Goal: Obtain resource: Download file/media

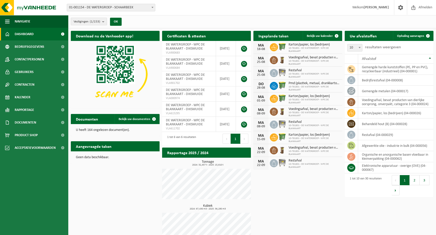
click at [96, 23] on count "(1/153)" at bounding box center [95, 21] width 10 height 3
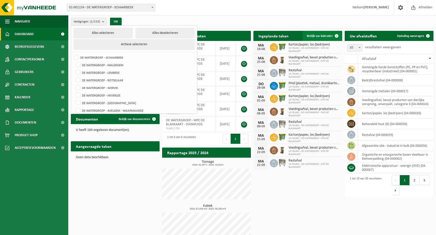
click at [318, 32] on link "Bekijk uw kalender" at bounding box center [322, 36] width 39 height 10
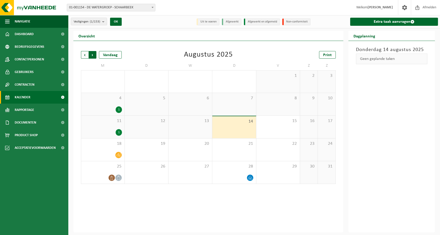
click at [83, 55] on span "Vorige" at bounding box center [85, 55] width 8 height 8
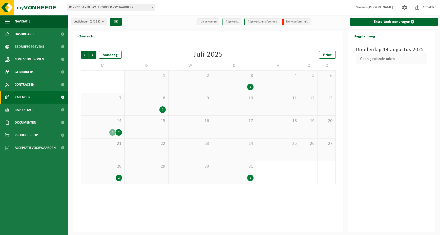
click at [83, 55] on span "Vorige" at bounding box center [85, 55] width 8 height 8
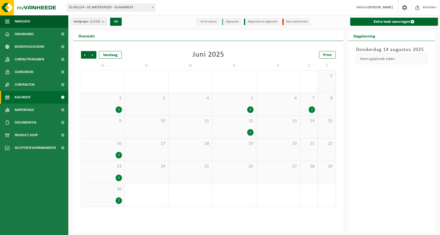
click at [83, 55] on span "Vorige" at bounding box center [85, 55] width 8 height 8
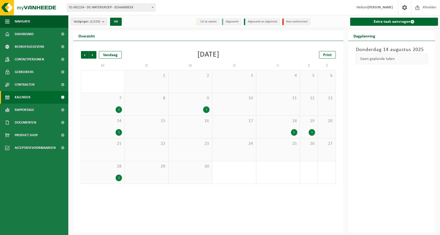
click at [83, 55] on span "Vorige" at bounding box center [85, 55] width 8 height 8
click at [296, 86] on div "2" at bounding box center [294, 87] width 6 height 7
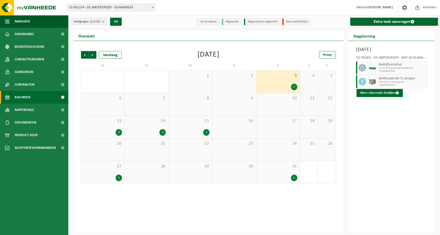
click at [206, 130] on div "1" at bounding box center [206, 132] width 6 height 7
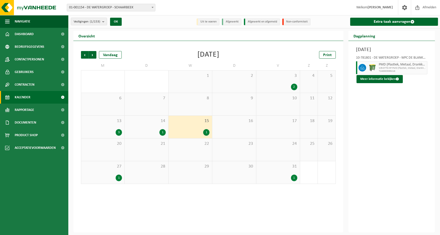
click at [162, 133] on div "1" at bounding box center [162, 132] width 6 height 7
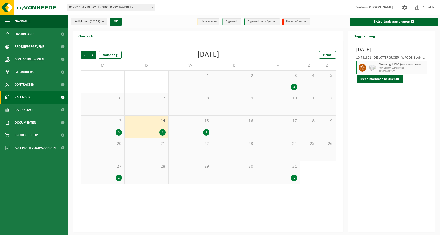
click at [117, 131] on div "3" at bounding box center [119, 132] width 6 height 7
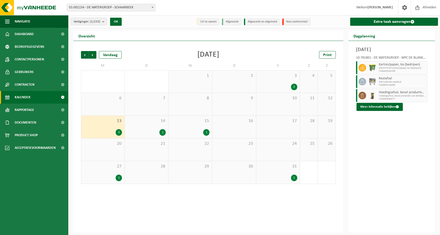
click at [116, 178] on div "1" at bounding box center [119, 178] width 6 height 7
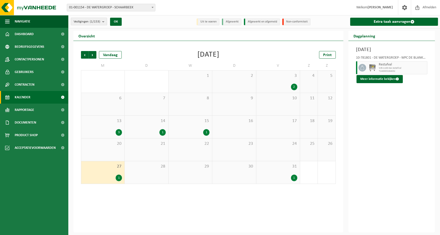
click at [100, 24] on span "Vestigingen (1/153)" at bounding box center [87, 22] width 27 height 8
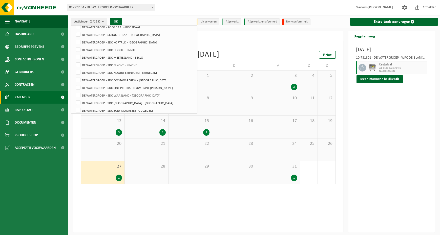
scroll to position [1042, 0]
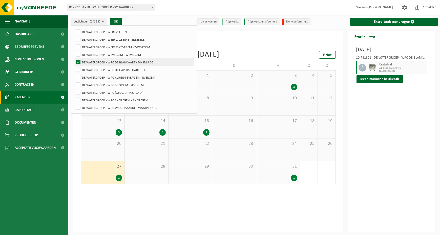
drag, startPoint x: 79, startPoint y: 62, endPoint x: 78, endPoint y: 64, distance: 2.7
click at [79, 62] on label "DE WATERGROEP - WPC DE BLANKAART - DIKSMUIDE" at bounding box center [134, 62] width 119 height 8
click at [74, 58] on input "DE WATERGROEP - WPC DE BLANKAART - DIKSMUIDE" at bounding box center [74, 58] width 0 height 0
checkbox input "false"
click at [76, 67] on label "DE WATERGROEP - WPC DE GAVERS - HARELBEKE" at bounding box center [134, 70] width 119 height 8
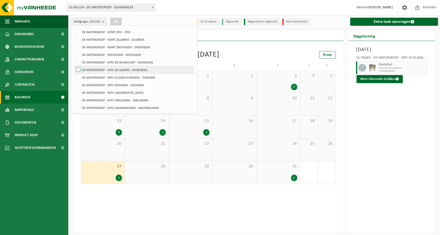
click at [74, 66] on input "DE WATERGROEP - WPC DE GAVERS - HARELBEKE" at bounding box center [74, 66] width 0 height 0
checkbox input "true"
click at [118, 22] on button "OK" at bounding box center [116, 22] width 12 height 8
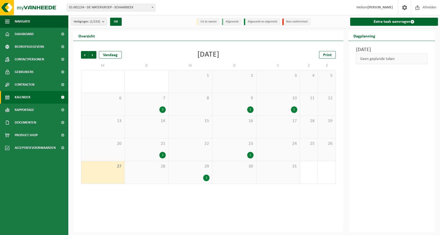
click at [294, 111] on div "1" at bounding box center [294, 109] width 6 height 7
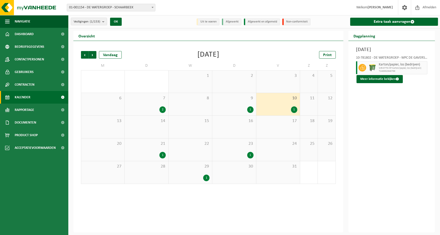
click at [248, 109] on div "1" at bounding box center [250, 109] width 6 height 7
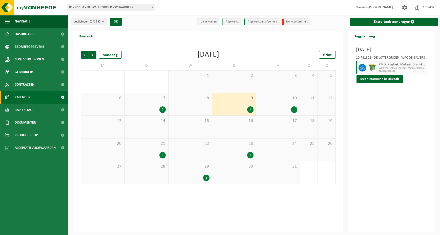
click at [163, 109] on div "2" at bounding box center [162, 109] width 6 height 7
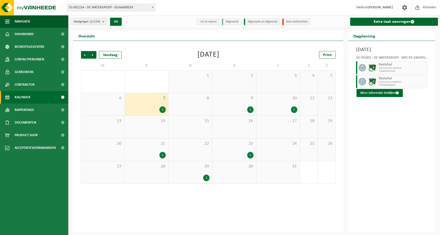
click at [161, 153] on div "1" at bounding box center [162, 155] width 6 height 7
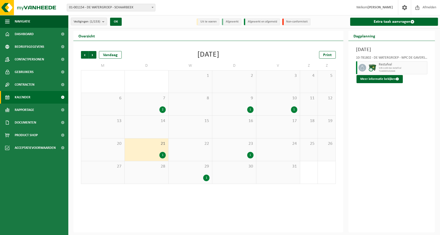
click at [249, 153] on div "1" at bounding box center [250, 155] width 6 height 7
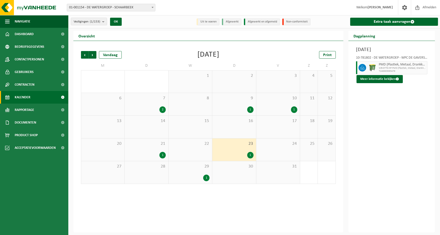
click at [205, 178] on div "1" at bounding box center [206, 178] width 6 height 7
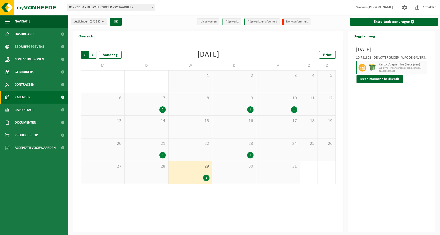
click at [95, 55] on span "Volgende" at bounding box center [93, 55] width 8 height 8
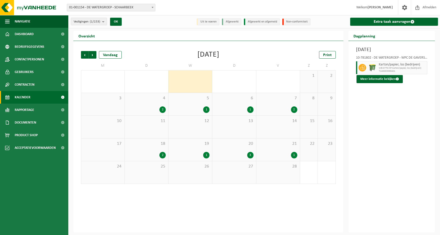
click at [163, 108] on div "2" at bounding box center [162, 109] width 6 height 7
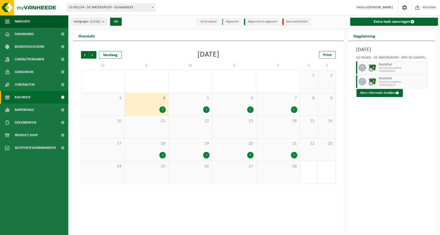
click at [162, 110] on div "2" at bounding box center [162, 109] width 6 height 7
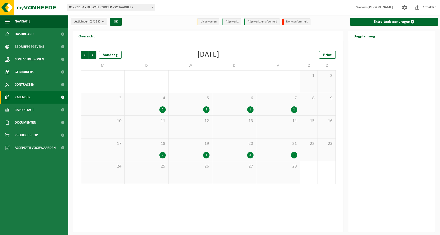
click at [162, 110] on div "2" at bounding box center [162, 109] width 6 height 7
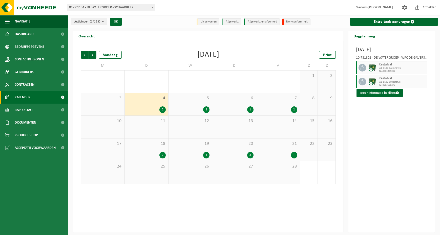
click at [205, 108] on div "1" at bounding box center [206, 109] width 6 height 7
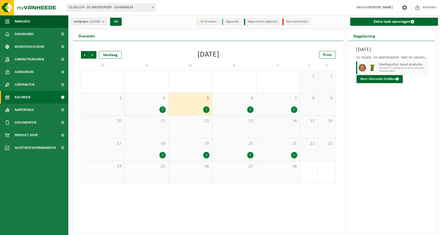
click at [248, 109] on div "1" at bounding box center [250, 109] width 6 height 7
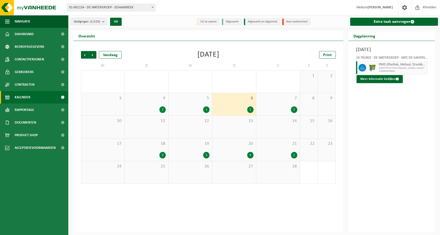
click at [293, 109] on div "2" at bounding box center [294, 109] width 6 height 7
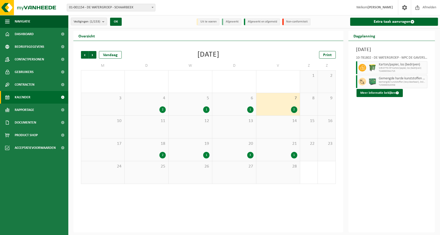
drag, startPoint x: 295, startPoint y: 153, endPoint x: 292, endPoint y: 153, distance: 3.1
click at [294, 152] on div "1" at bounding box center [294, 155] width 6 height 7
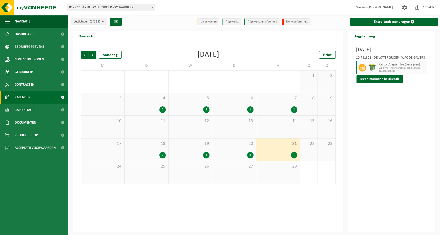
click at [249, 156] on div "3" at bounding box center [250, 155] width 6 height 7
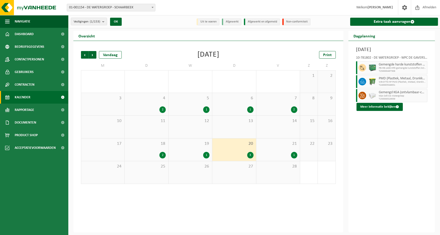
click at [205, 154] on div "1" at bounding box center [206, 155] width 6 height 7
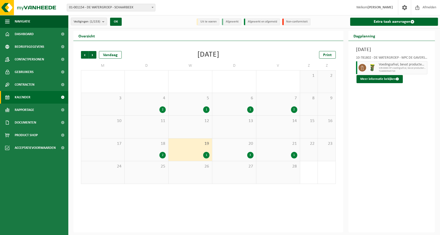
click at [161, 155] on div "2" at bounding box center [162, 155] width 6 height 7
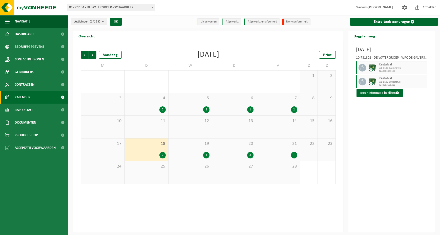
click at [249, 156] on div "3" at bounding box center [250, 155] width 6 height 7
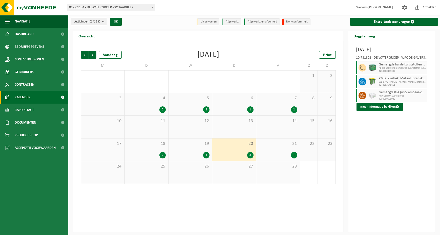
click at [294, 108] on div "2" at bounding box center [294, 109] width 6 height 7
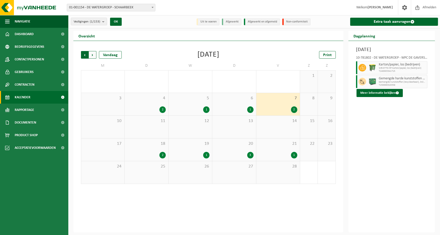
click at [94, 52] on span "Volgende" at bounding box center [93, 55] width 8 height 8
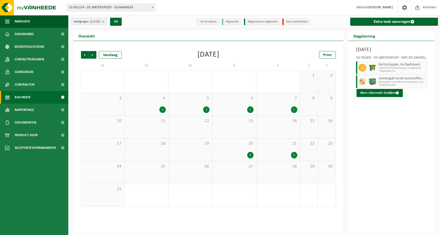
click at [94, 52] on span "Volgende" at bounding box center [93, 55] width 8 height 8
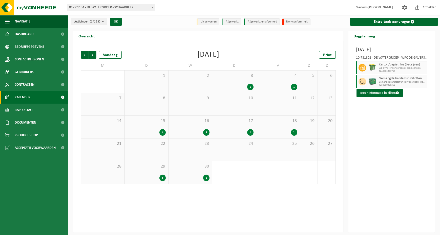
click at [249, 87] on div "1" at bounding box center [250, 87] width 6 height 7
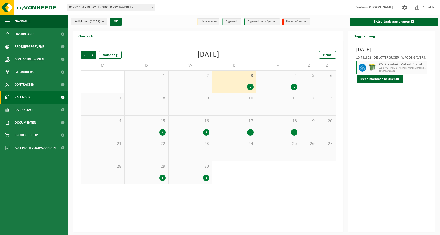
click at [296, 86] on div "1" at bounding box center [294, 87] width 6 height 7
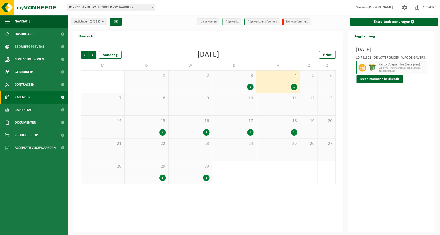
click at [295, 130] on div "1" at bounding box center [294, 132] width 6 height 7
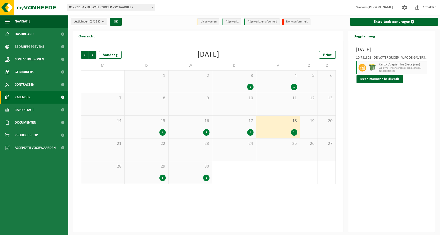
click at [249, 131] on div "1" at bounding box center [250, 132] width 6 height 7
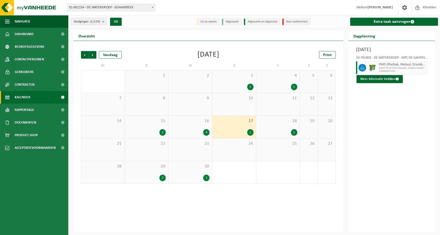
click at [202, 132] on div "4" at bounding box center [190, 132] width 38 height 7
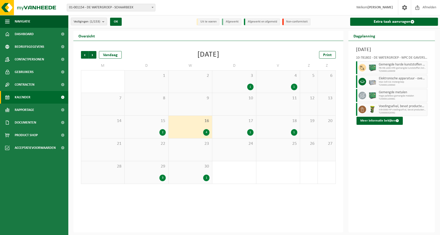
click at [160, 134] on div "2" at bounding box center [162, 132] width 6 height 7
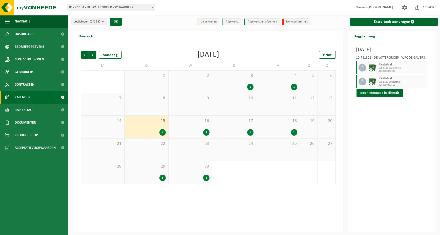
click at [162, 178] on div "3" at bounding box center [162, 178] width 6 height 7
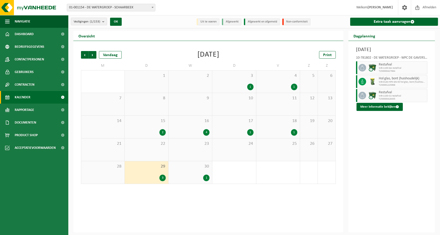
click at [204, 178] on div "1" at bounding box center [206, 178] width 6 height 7
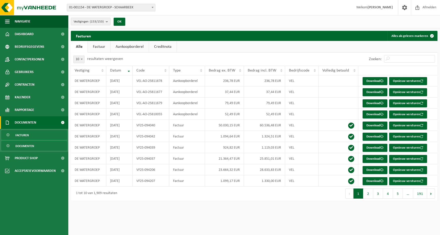
click at [42, 146] on link "Documenten" at bounding box center [34, 146] width 66 height 10
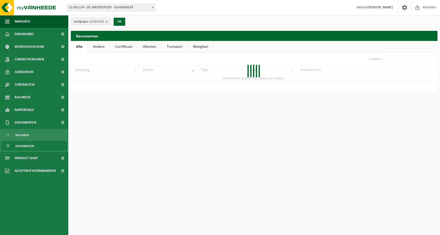
click at [103, 24] on span "Vestigingen (153/153)" at bounding box center [89, 22] width 30 height 8
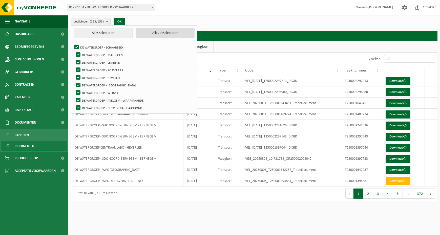
drag, startPoint x: 158, startPoint y: 30, endPoint x: 313, endPoint y: 5, distance: 157.4
click at [158, 30] on button "Alles deselecteren" at bounding box center [165, 33] width 59 height 10
checkbox input "false"
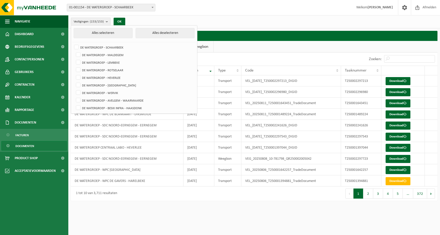
checkbox input "false"
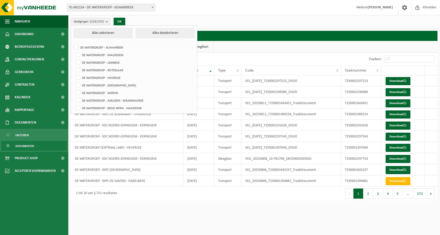
checkbox input "false"
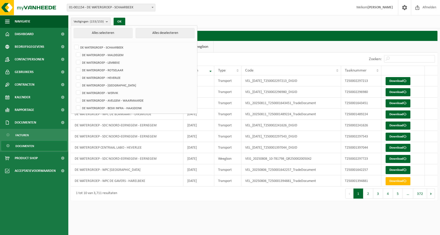
checkbox input "false"
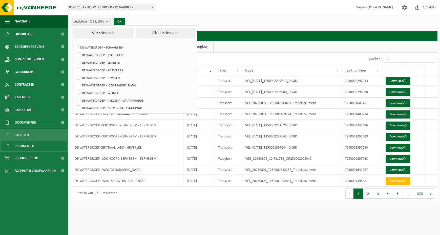
checkbox input "false"
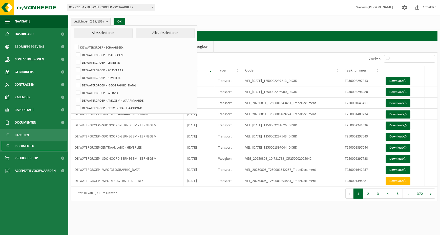
checkbox input "false"
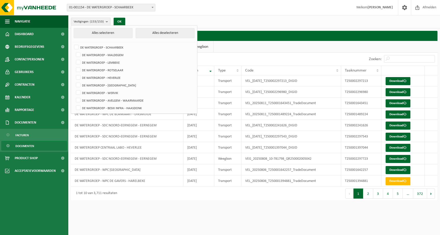
checkbox input "false"
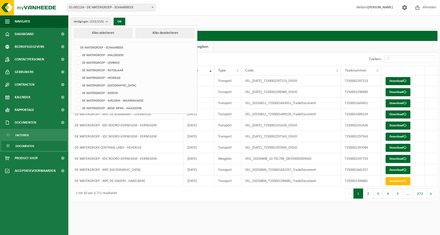
checkbox input "false"
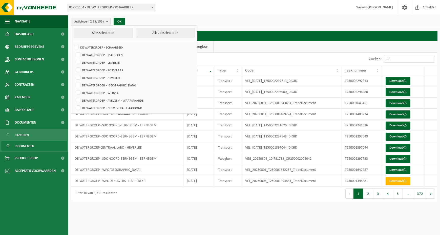
checkbox input "false"
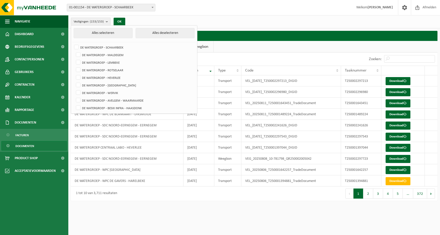
checkbox input "false"
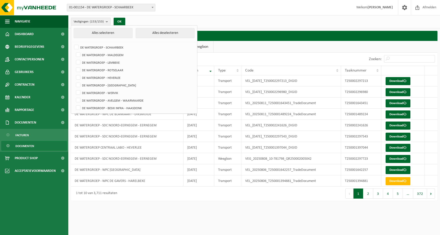
checkbox input "false"
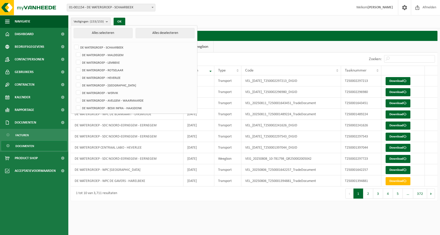
checkbox input "false"
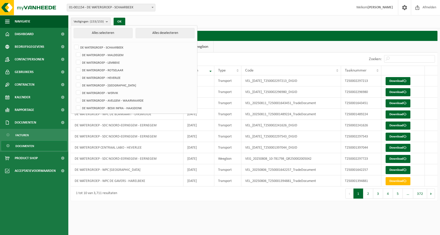
checkbox input "false"
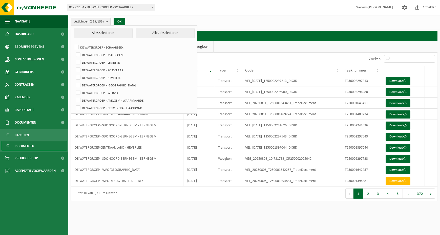
checkbox input "false"
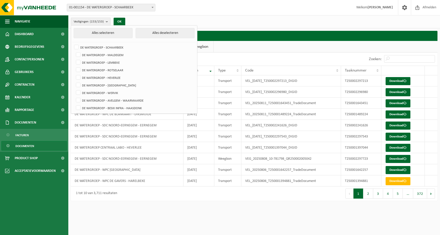
checkbox input "false"
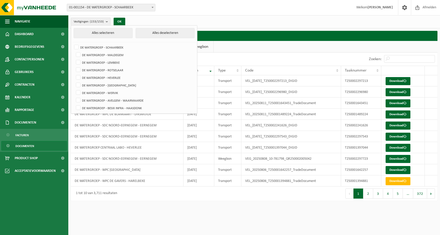
checkbox input "false"
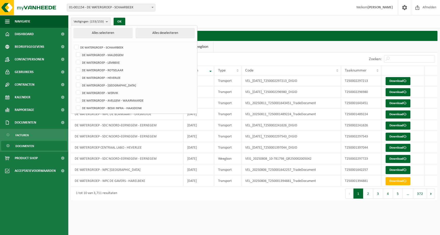
checkbox input "false"
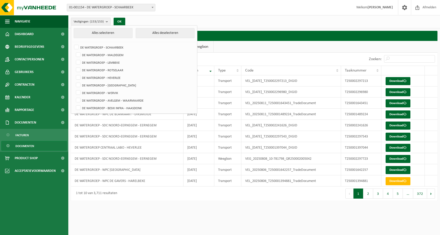
checkbox input "false"
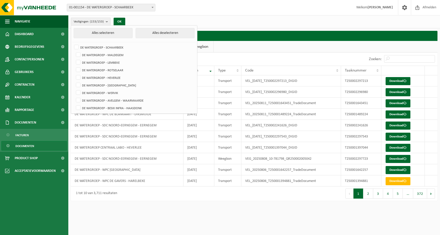
checkbox input "false"
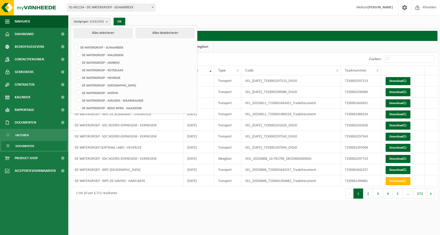
checkbox input "false"
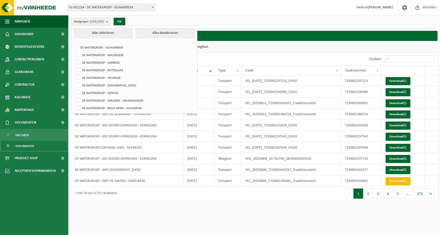
checkbox input "false"
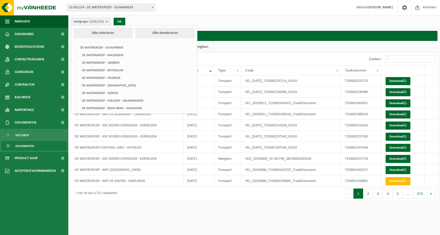
checkbox input "false"
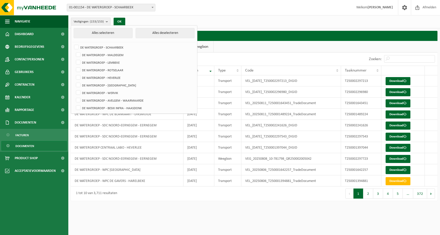
checkbox input "false"
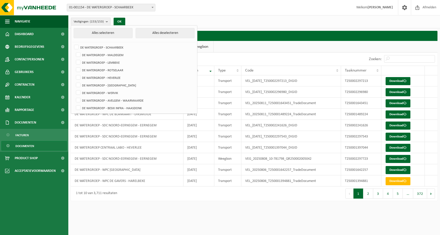
checkbox input "false"
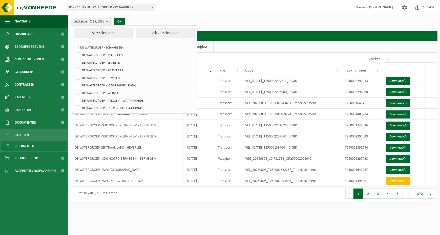
checkbox input "false"
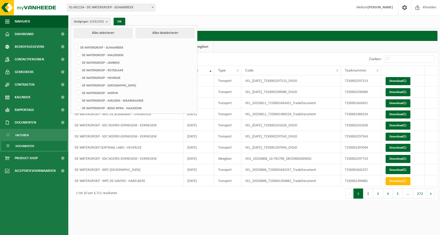
checkbox input "false"
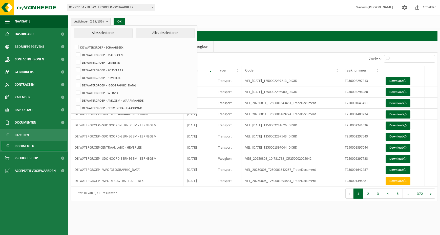
checkbox input "false"
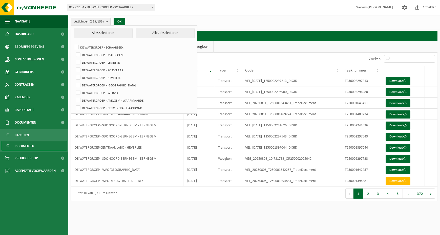
checkbox input "false"
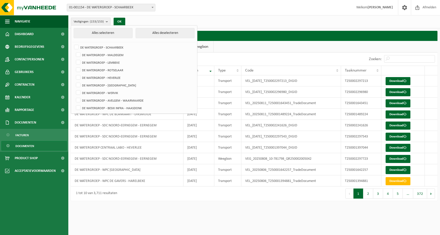
checkbox input "false"
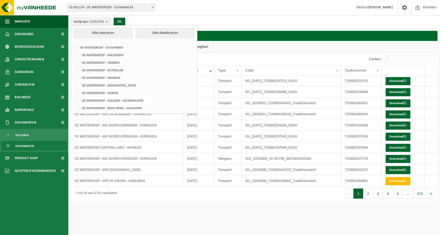
checkbox input "false"
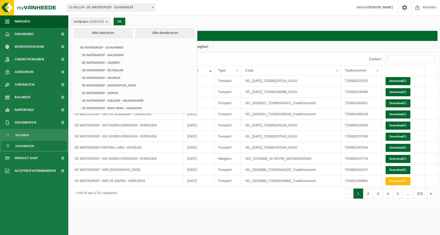
checkbox input "false"
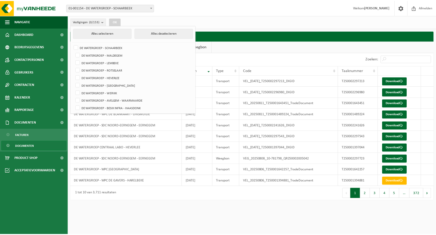
scroll to position [1032, 0]
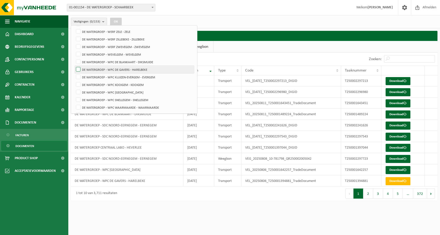
click at [79, 67] on label "DE WATERGROEP - WPC DE GAVERS - HARELBEKE" at bounding box center [134, 70] width 119 height 8
click at [74, 66] on input "DE WATERGROEP - WPC DE GAVERS - HARELBEKE" at bounding box center [74, 66] width 0 height 0
checkbox input "true"
click at [114, 21] on button "OK" at bounding box center [116, 22] width 12 height 8
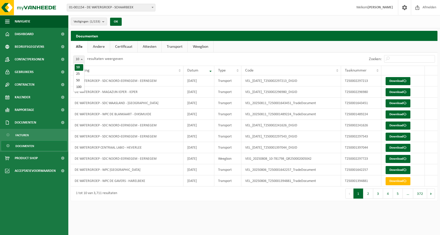
click at [81, 61] on span at bounding box center [81, 59] width 5 height 7
select select "100"
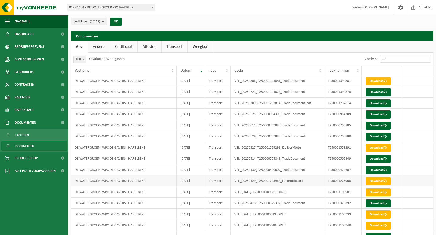
scroll to position [854, 0]
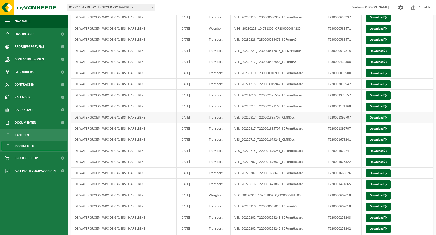
click at [380, 117] on link "Download" at bounding box center [378, 118] width 25 height 8
